Goal: Task Accomplishment & Management: Complete application form

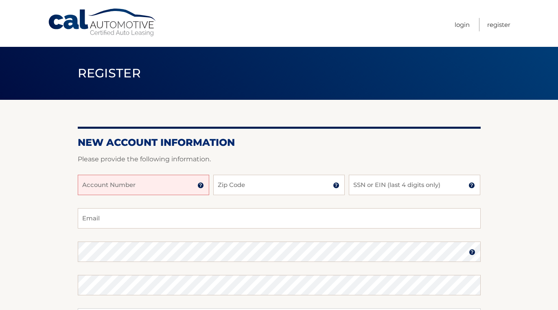
click at [146, 182] on input "Account Number" at bounding box center [144, 185] width 132 height 20
type input "44456024644"
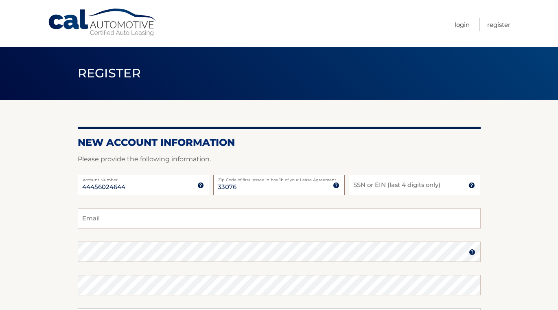
type input "33076"
click at [397, 187] on input "SSN or EIN (last 4 digits only)" at bounding box center [415, 185] width 132 height 20
type input "6401"
type input "atd250@gmail.com"
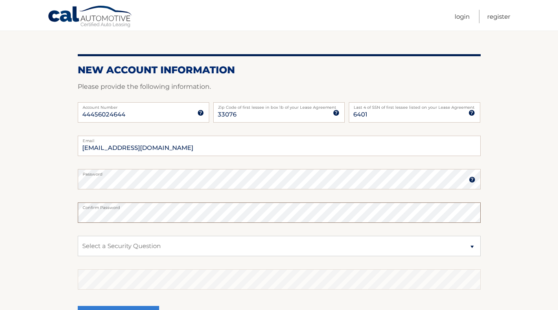
scroll to position [73, 0]
select select "2"
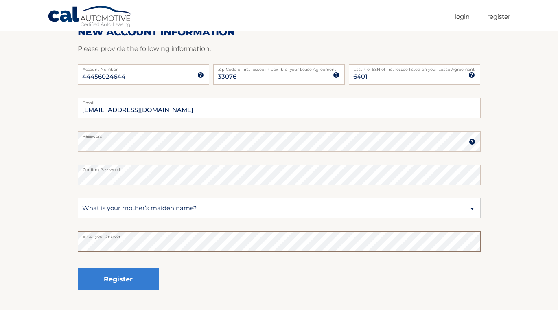
scroll to position [115, 0]
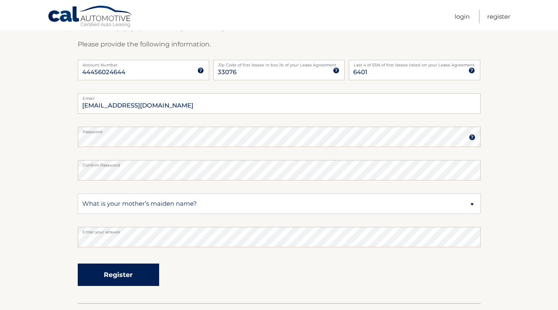
click at [126, 274] on button "Register" at bounding box center [118, 274] width 81 height 22
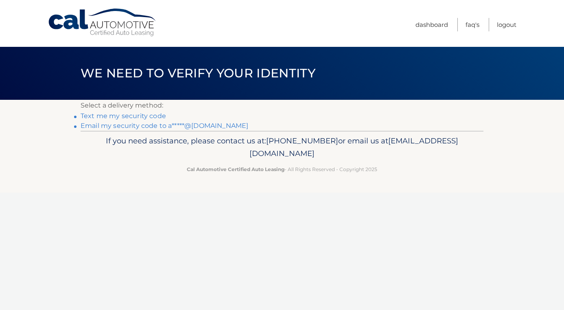
click at [162, 126] on link "Email my security code to a*****@gmail.com" at bounding box center [165, 126] width 168 height 8
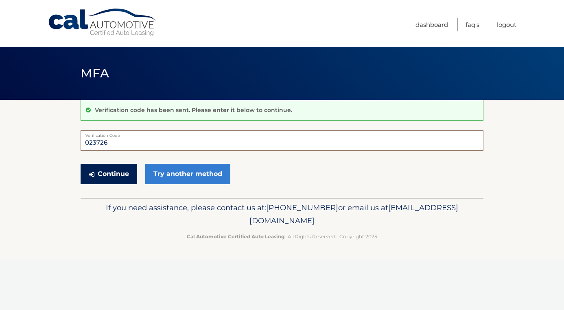
type input "023726"
click at [116, 172] on button "Continue" at bounding box center [109, 174] width 57 height 20
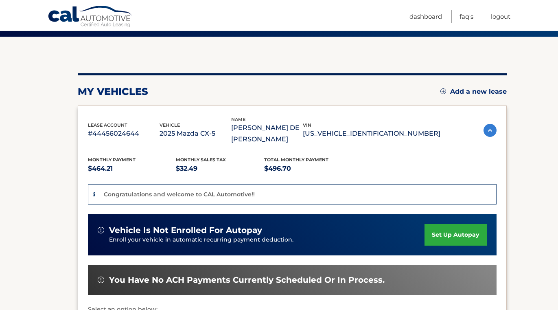
scroll to position [63, 0]
click at [453, 224] on link "set up autopay" at bounding box center [456, 235] width 62 height 22
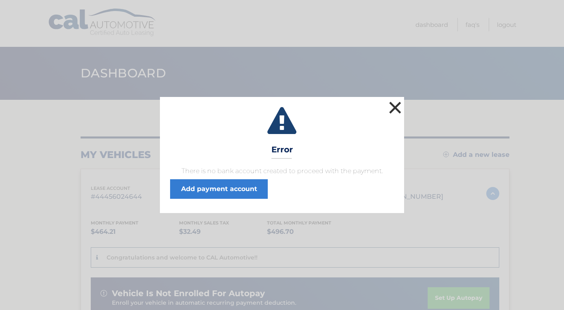
click at [393, 104] on button "×" at bounding box center [395, 107] width 16 height 16
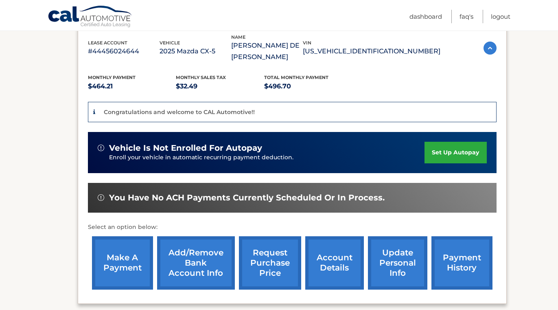
scroll to position [150, 0]
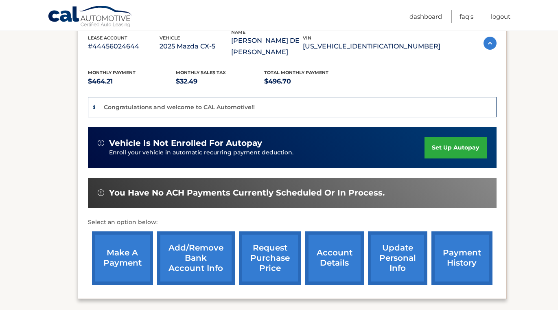
click at [451, 137] on link "set up autopay" at bounding box center [456, 148] width 62 height 22
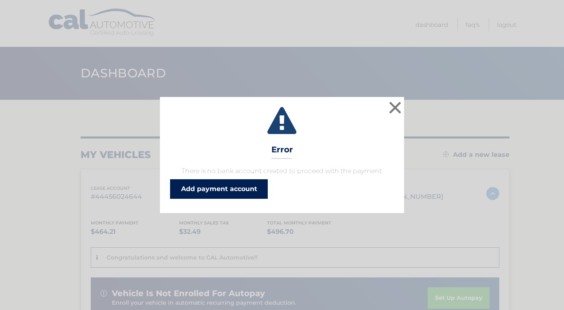
click at [235, 184] on link "Add payment account" at bounding box center [219, 189] width 98 height 20
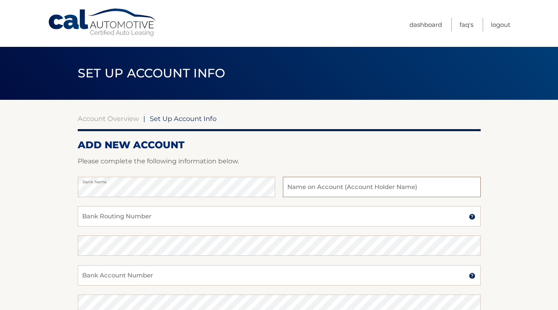
click at [306, 185] on input "text" at bounding box center [382, 187] width 198 height 20
click at [327, 189] on input "[PERSON_NAME]" at bounding box center [382, 187] width 198 height 20
click at [292, 189] on input "[PERSON_NAME]" at bounding box center [382, 187] width 198 height 20
type input "[PERSON_NAME]"
click at [183, 213] on input "Bank Routing Number" at bounding box center [279, 216] width 403 height 20
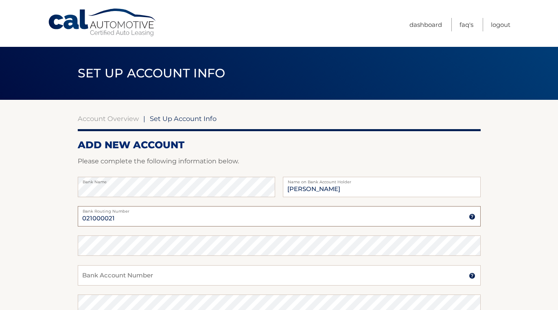
type input "021000021"
click at [135, 274] on input "Bank Account Number" at bounding box center [279, 275] width 403 height 20
type input "118063115865"
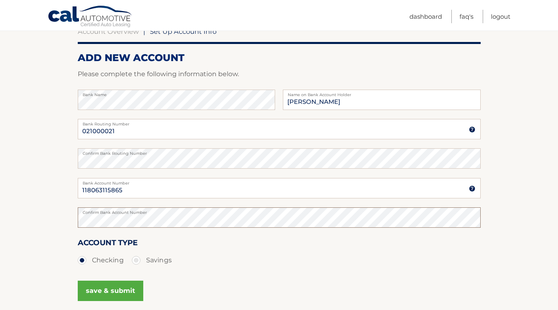
scroll to position [88, 0]
click at [182, 243] on div "Account Type Checking Savings" at bounding box center [279, 251] width 403 height 31
click at [116, 288] on button "save & submit" at bounding box center [111, 290] width 66 height 20
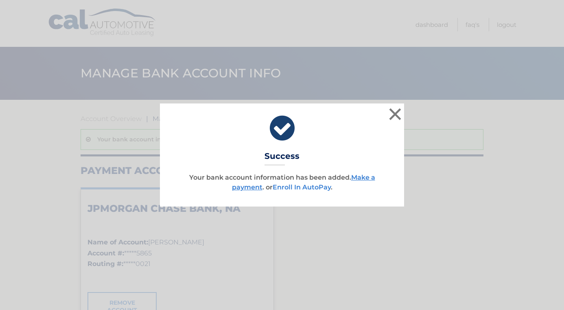
click at [314, 187] on link "Enroll In AutoPay" at bounding box center [302, 187] width 58 height 8
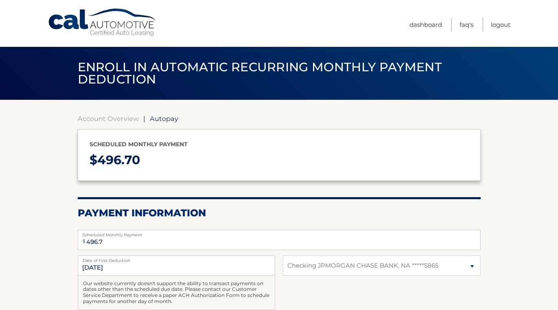
select select "MWQyNDFjNGEtOGU1NC00NGY2LTlkNWQtZWI3YTJlOTQ4OWVm"
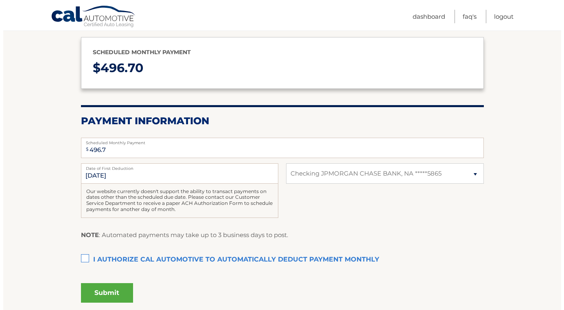
scroll to position [93, 0]
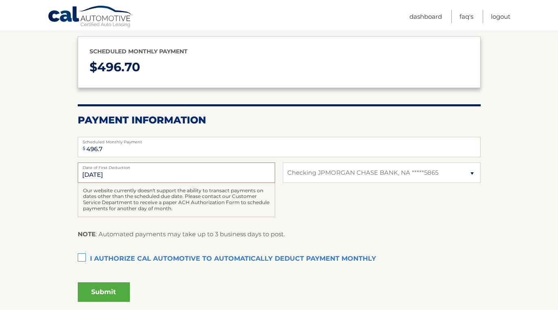
click at [113, 174] on input "10/19/2025" at bounding box center [177, 172] width 198 height 20
click at [97, 171] on input "10/19/2025" at bounding box center [177, 172] width 198 height 20
click at [81, 256] on label "I authorize cal automotive to automatically deduct payment monthly This checkbo…" at bounding box center [279, 259] width 403 height 16
click at [0, 0] on input "I authorize cal automotive to automatically deduct payment monthly This checkbo…" at bounding box center [0, 0] width 0 height 0
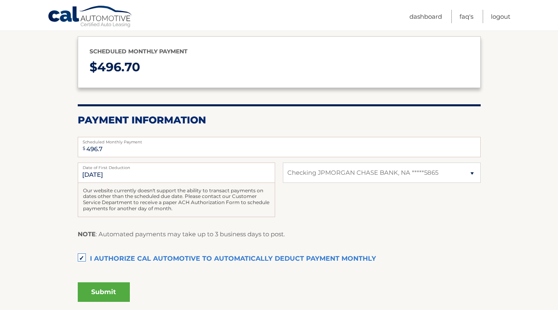
click at [95, 290] on button "Submit" at bounding box center [104, 292] width 52 height 20
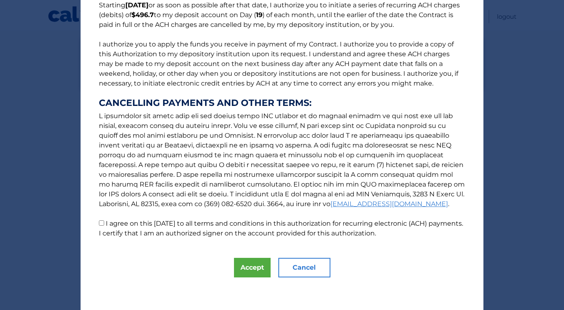
scroll to position [75, 0]
click at [248, 267] on button "Accept" at bounding box center [252, 268] width 37 height 20
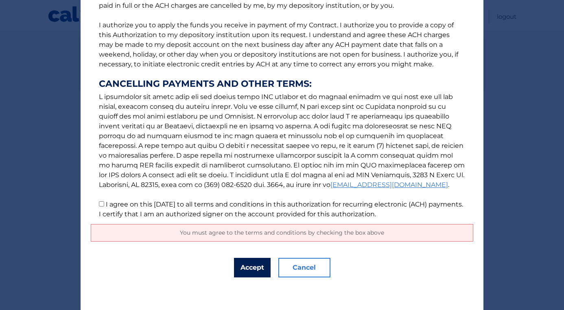
scroll to position [94, 0]
click at [252, 268] on button "Accept" at bounding box center [252, 268] width 37 height 20
click at [254, 231] on span "You must agree to the terms and conditions by checking the box above" at bounding box center [282, 232] width 204 height 7
click at [245, 268] on button "Accept" at bounding box center [252, 268] width 37 height 20
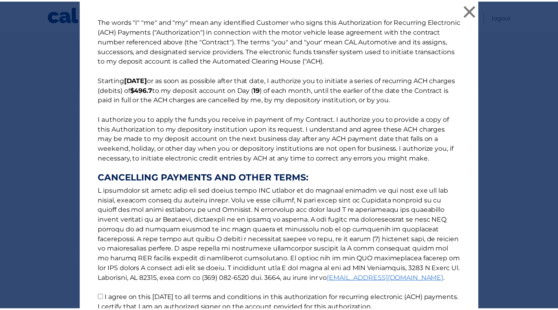
scroll to position [0, 0]
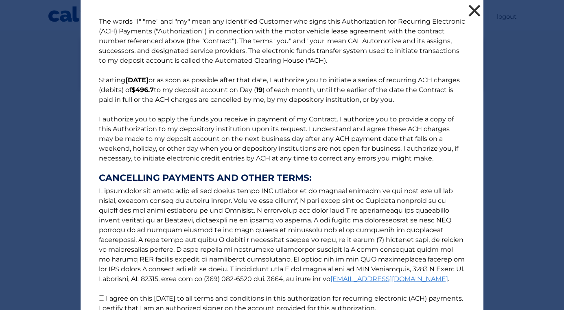
click at [472, 8] on button "×" at bounding box center [475, 10] width 16 height 16
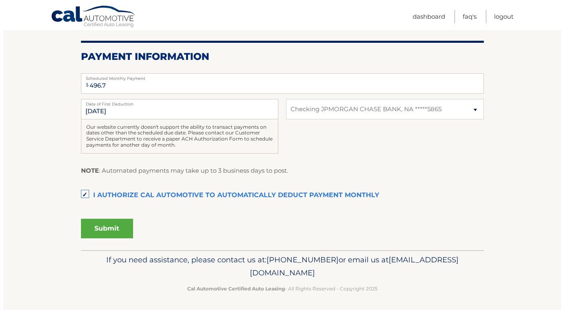
scroll to position [156, 0]
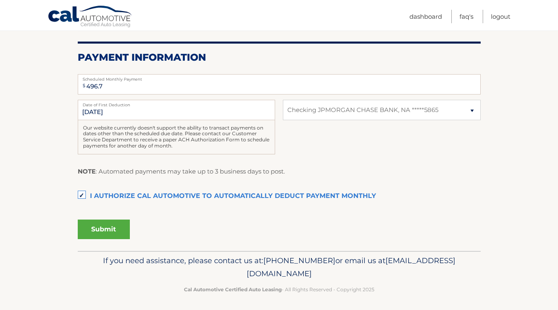
click at [105, 225] on button "Submit" at bounding box center [104, 229] width 52 height 20
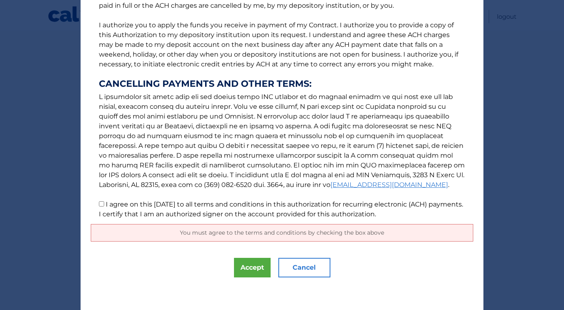
scroll to position [94, 0]
click at [248, 265] on button "Accept" at bounding box center [252, 268] width 37 height 20
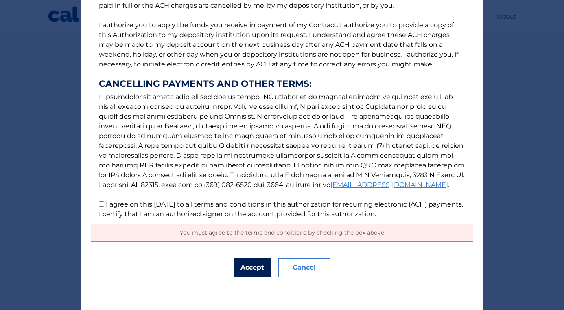
click at [248, 265] on button "Accept" at bounding box center [252, 268] width 37 height 20
click at [342, 273] on div "The words "I" "me" and "my" mean any identified Customer who signs this Authori…" at bounding box center [282, 108] width 403 height 404
click at [250, 266] on button "Accept" at bounding box center [252, 268] width 37 height 20
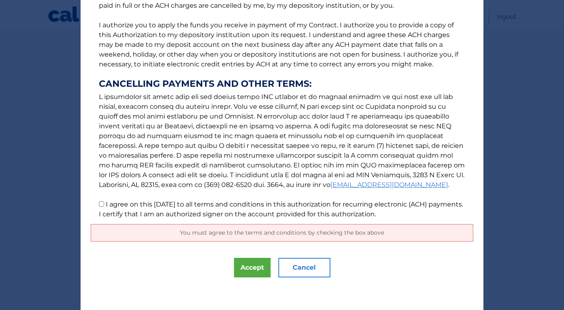
click at [256, 230] on span "You must agree to the terms and conditions by checking the box above" at bounding box center [282, 232] width 204 height 7
click at [248, 265] on button "Accept" at bounding box center [252, 268] width 37 height 20
click at [249, 265] on button "Accept" at bounding box center [252, 268] width 37 height 20
click at [198, 285] on div "The words "I" "me" and "my" mean any identified Customer who signs this Authori…" at bounding box center [282, 108] width 403 height 404
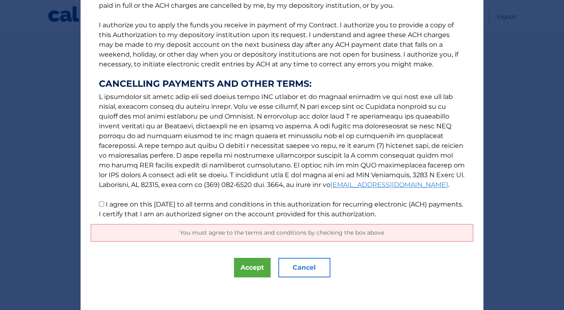
click at [99, 203] on input "I agree on this 10/13/2025 to all terms and conditions in this authorization fo…" at bounding box center [101, 203] width 5 height 5
checkbox input "true"
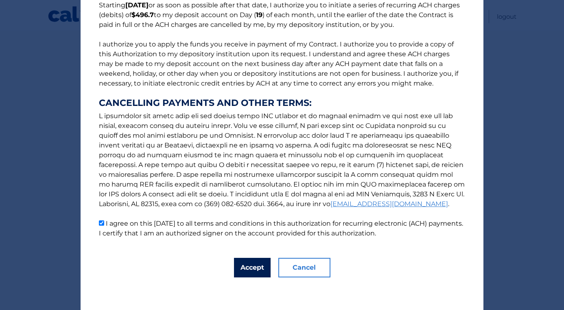
click at [249, 268] on button "Accept" at bounding box center [252, 268] width 37 height 20
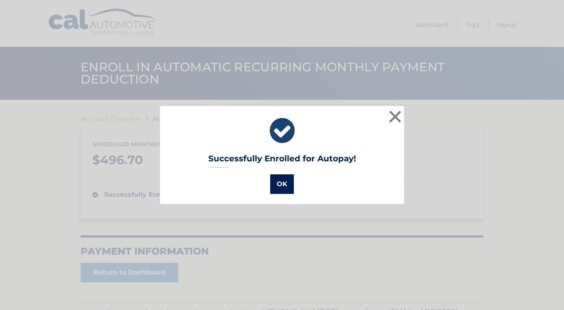
click at [279, 181] on button "OK" at bounding box center [282, 184] width 24 height 20
